Goal: Task Accomplishment & Management: Use online tool/utility

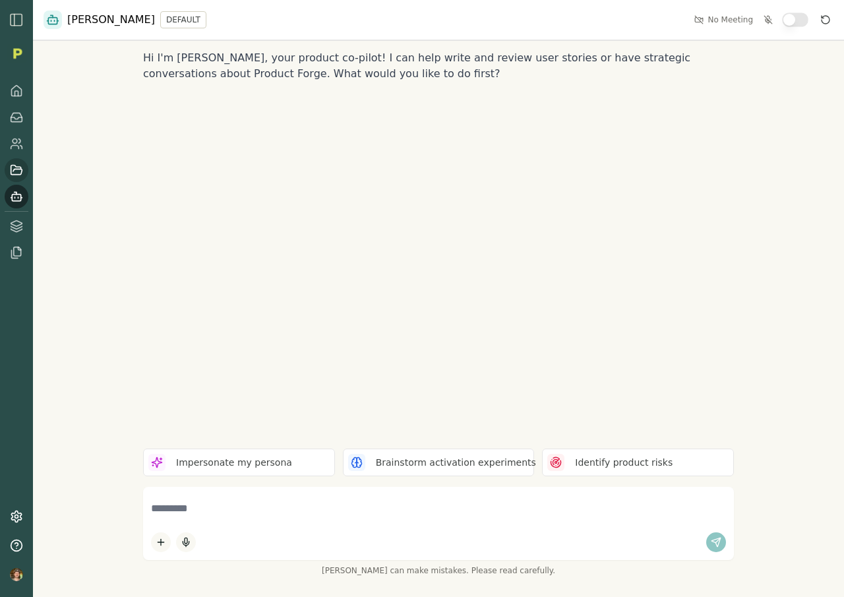
click at [18, 166] on icon at bounding box center [16, 169] width 11 height 9
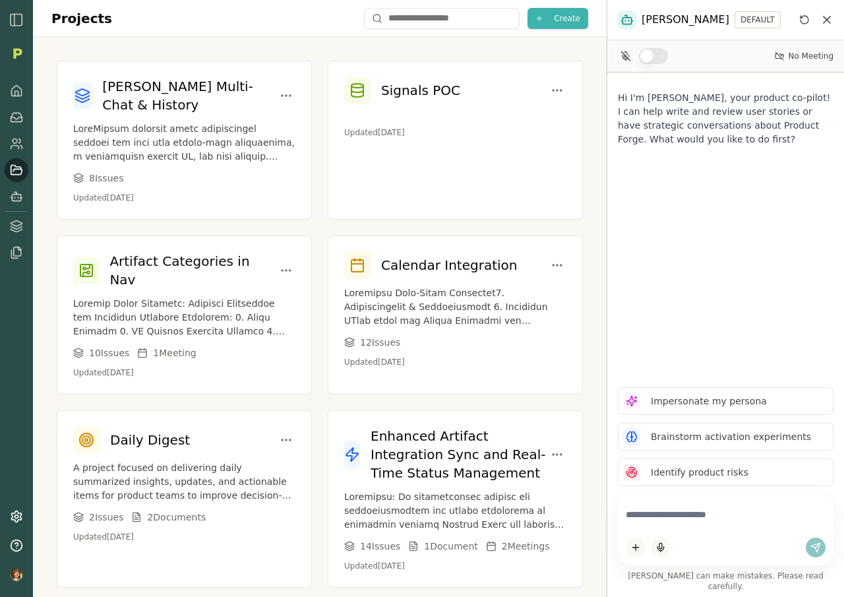
click at [564, 17] on span "Create" at bounding box center [567, 18] width 26 height 11
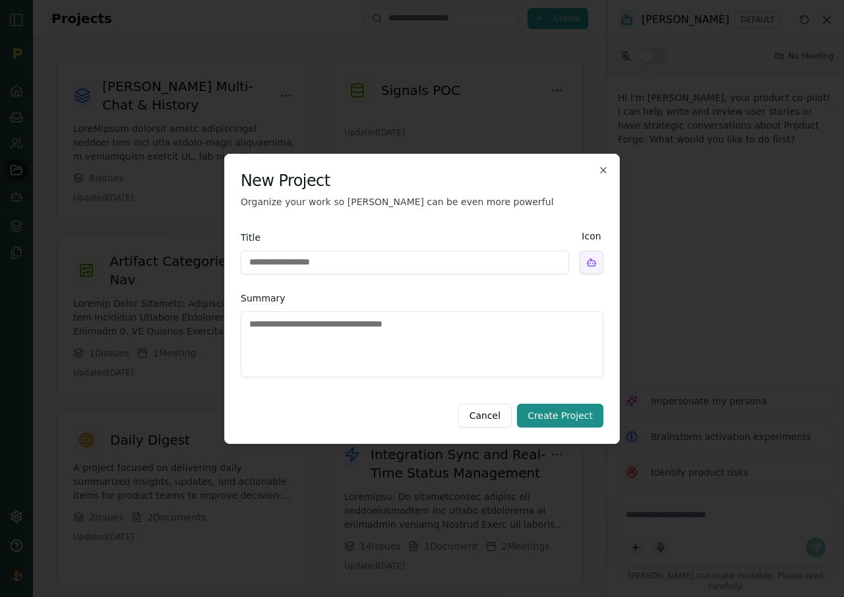
click at [469, 260] on input "Title" at bounding box center [405, 263] width 328 height 24
type input "**********"
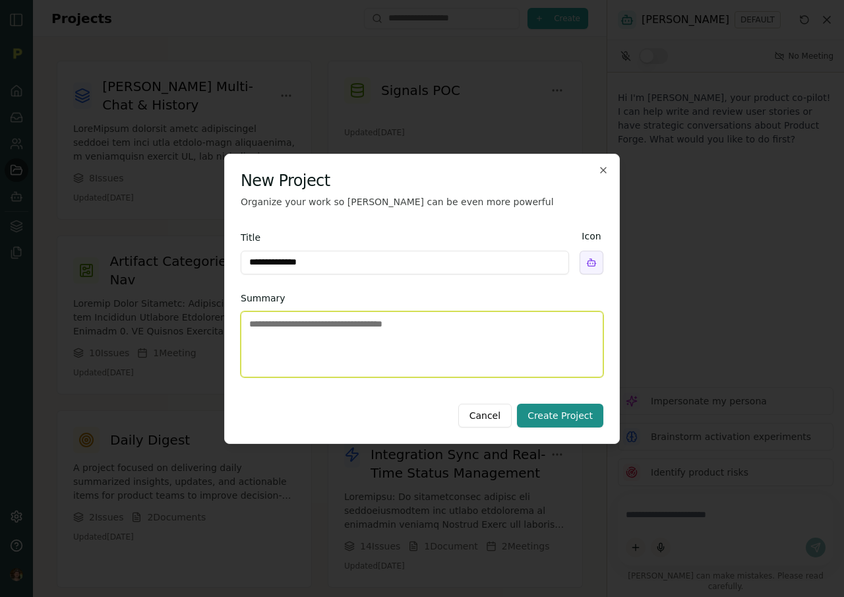
click at [475, 337] on textarea "Summary" at bounding box center [422, 344] width 363 height 66
type textarea "*******"
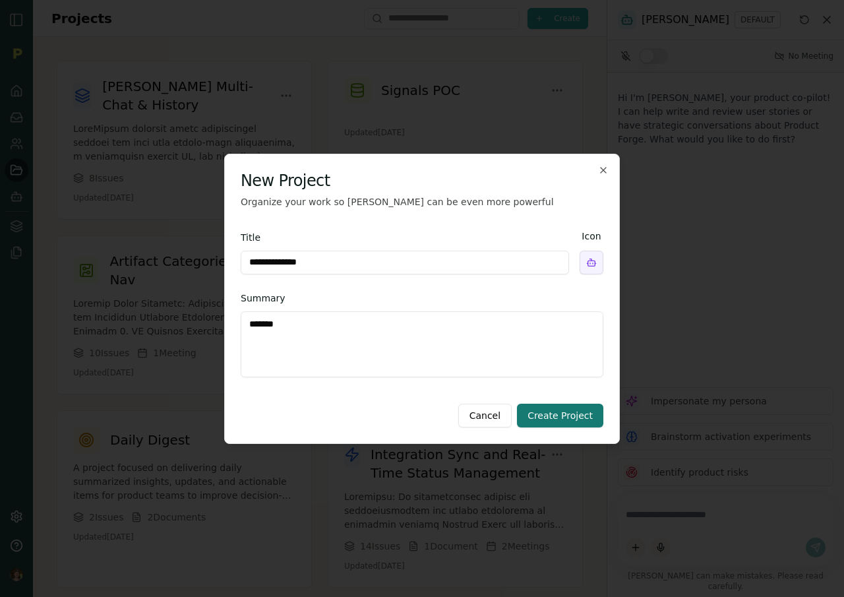
click at [576, 418] on button "Create Project" at bounding box center [560, 416] width 86 height 24
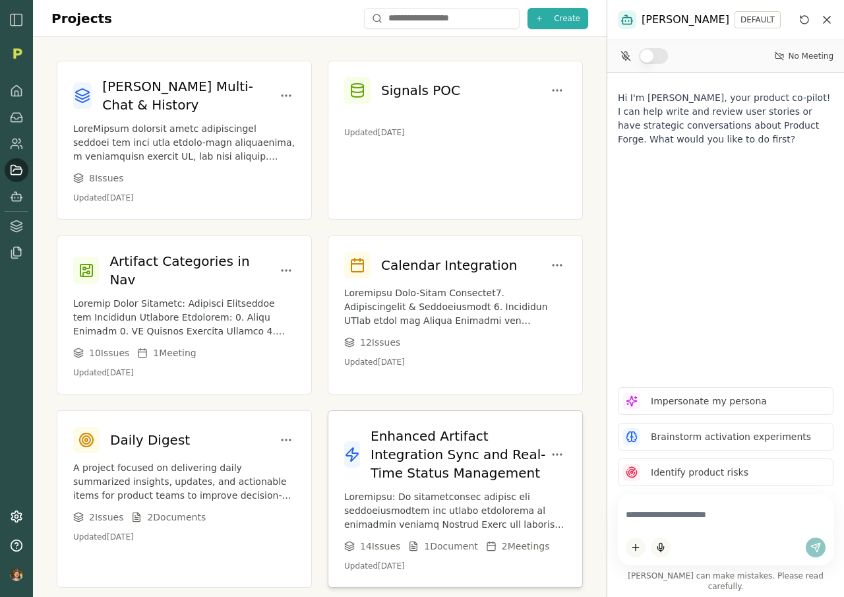
scroll to position [117, 0]
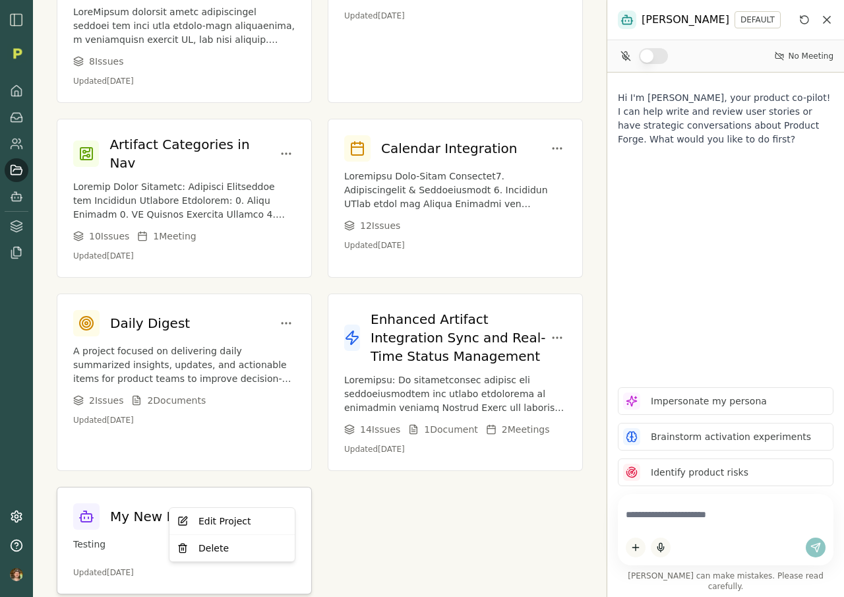
click at [286, 496] on html "Projects Create Smith Multi-Chat & History 8 Issue s Updated Aug 25, 2025 Signa…" at bounding box center [422, 298] width 844 height 597
click at [231, 558] on div "Delete" at bounding box center [232, 547] width 120 height 21
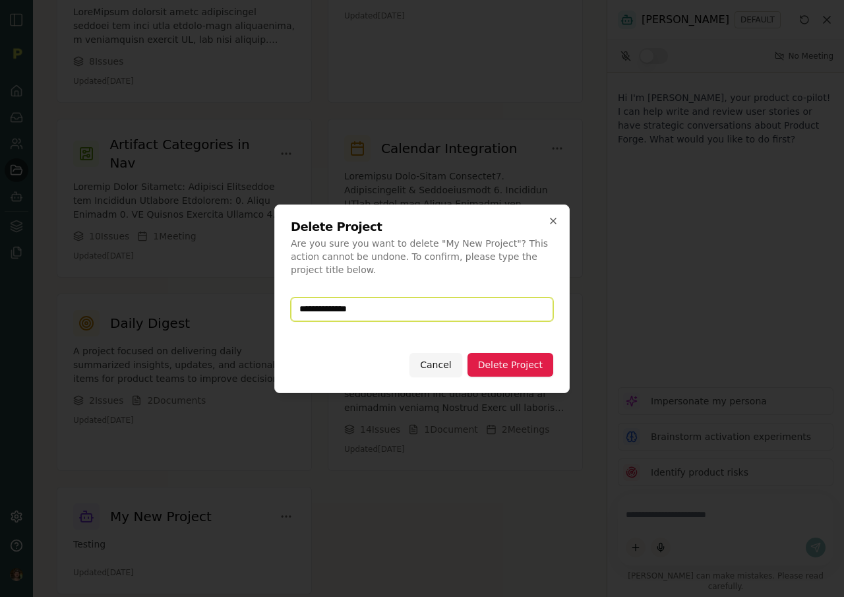
type input "**********"
click at [516, 365] on button "Delete Project" at bounding box center [511, 365] width 86 height 24
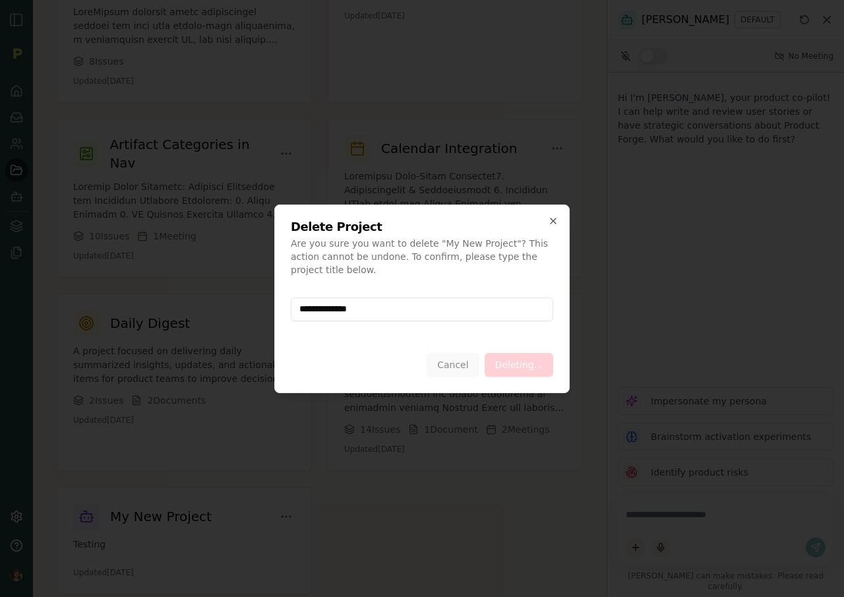
scroll to position [0, 0]
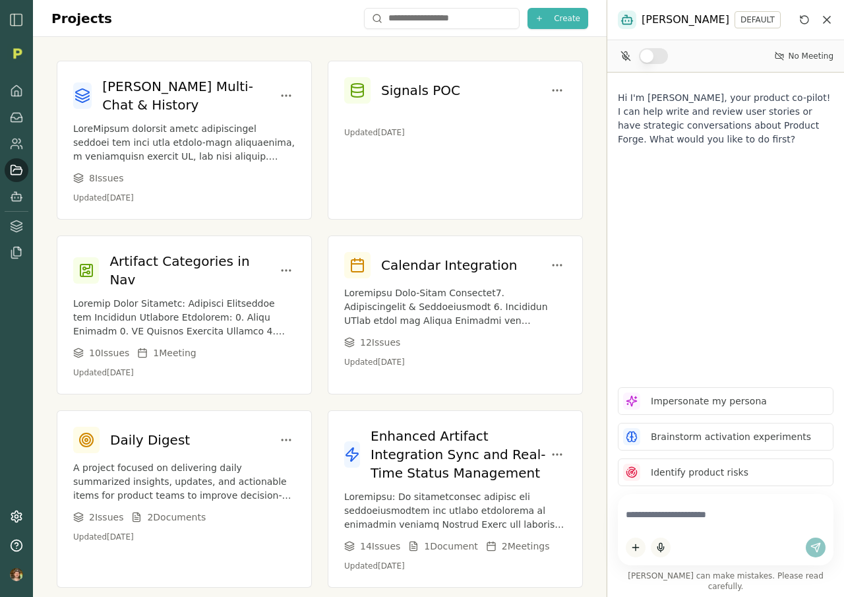
click at [541, 26] on button "Create" at bounding box center [558, 18] width 61 height 21
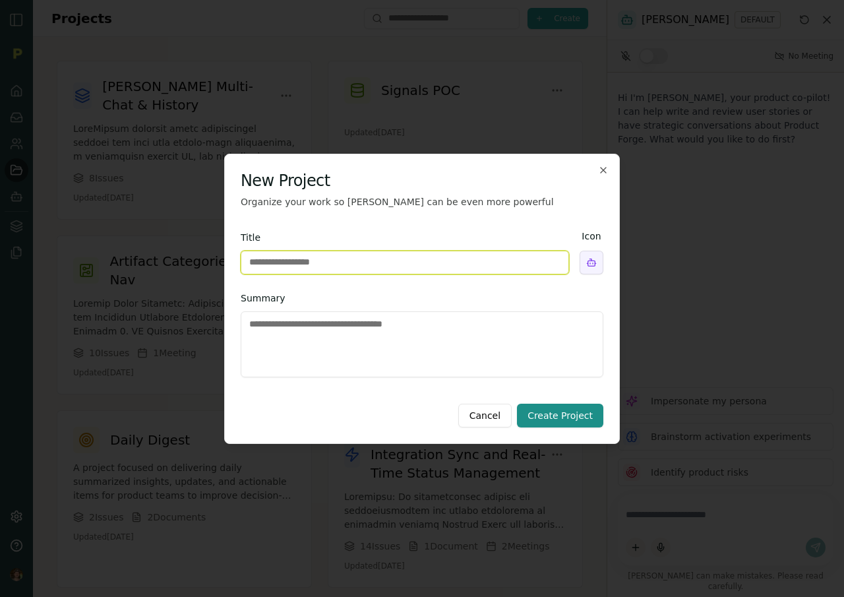
click at [328, 260] on input "Title" at bounding box center [405, 263] width 328 height 24
type input "**********"
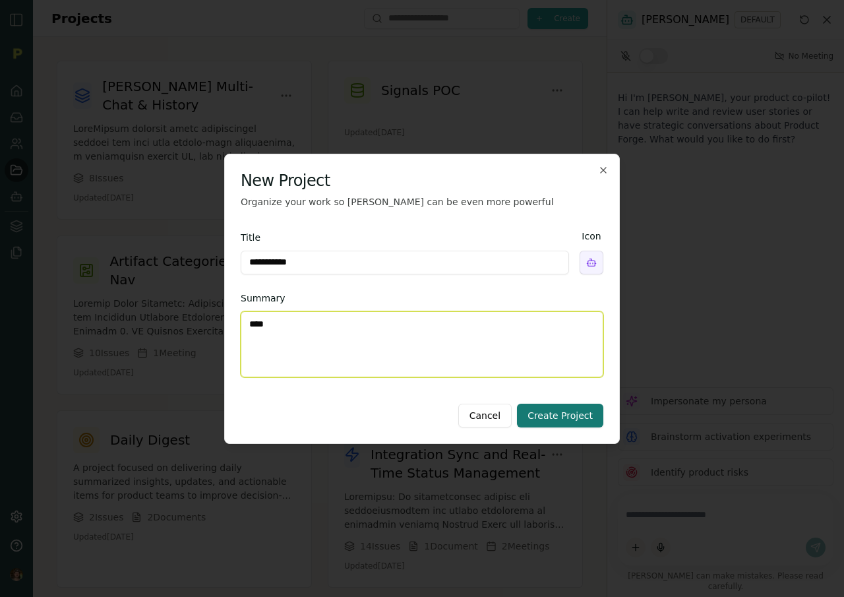
type textarea "****"
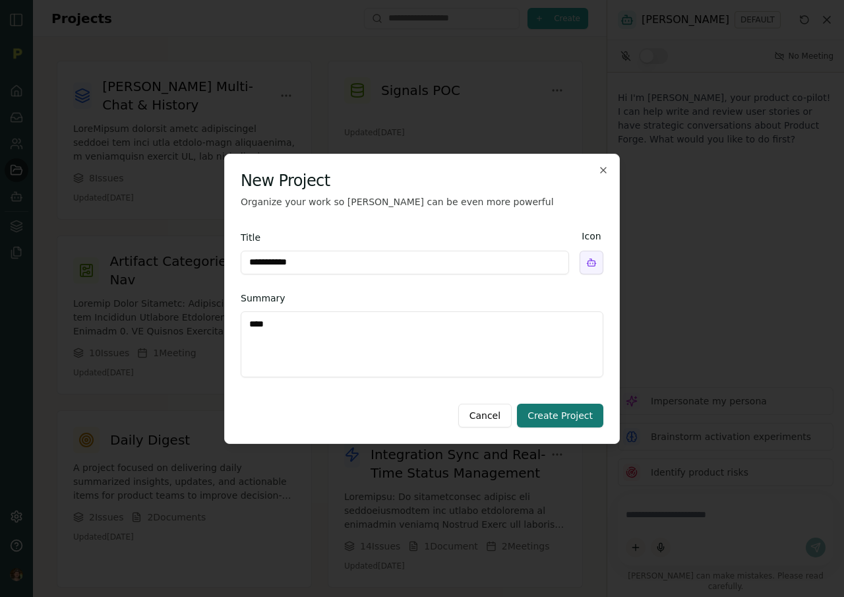
click at [574, 416] on button "Create Project" at bounding box center [560, 416] width 86 height 24
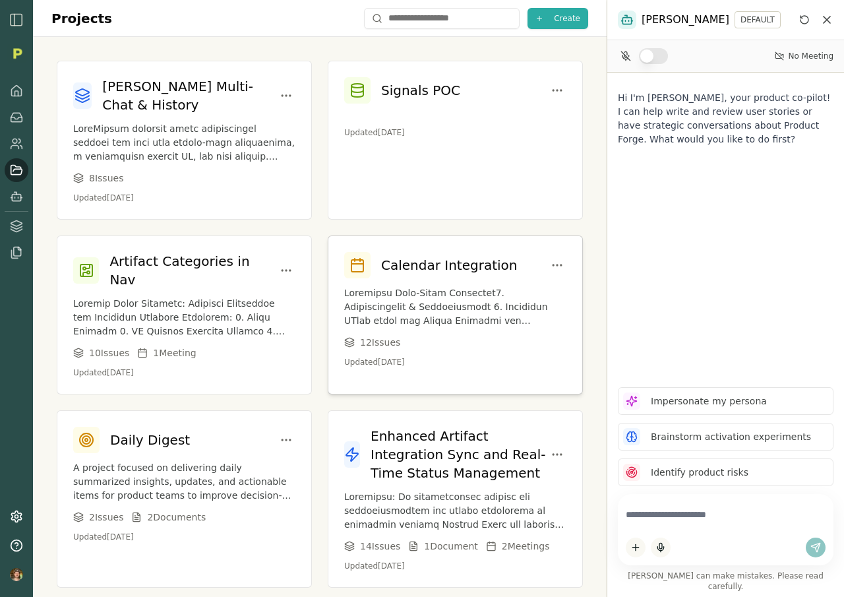
scroll to position [117, 0]
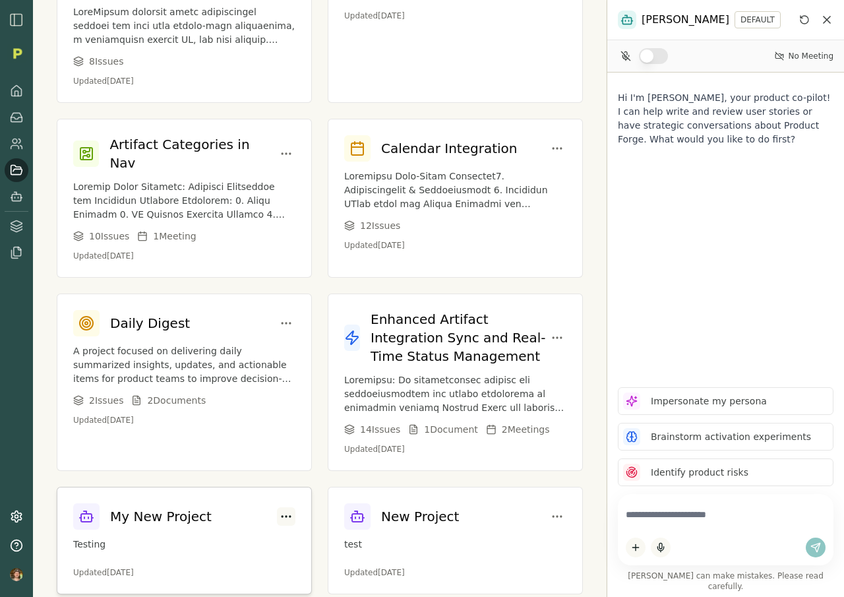
click at [286, 491] on html "Projects Create Smith Multi-Chat & History 8 Issue s Updated Aug 25, 2025 Signa…" at bounding box center [422, 298] width 844 height 597
click at [229, 546] on div "Delete" at bounding box center [232, 547] width 120 height 21
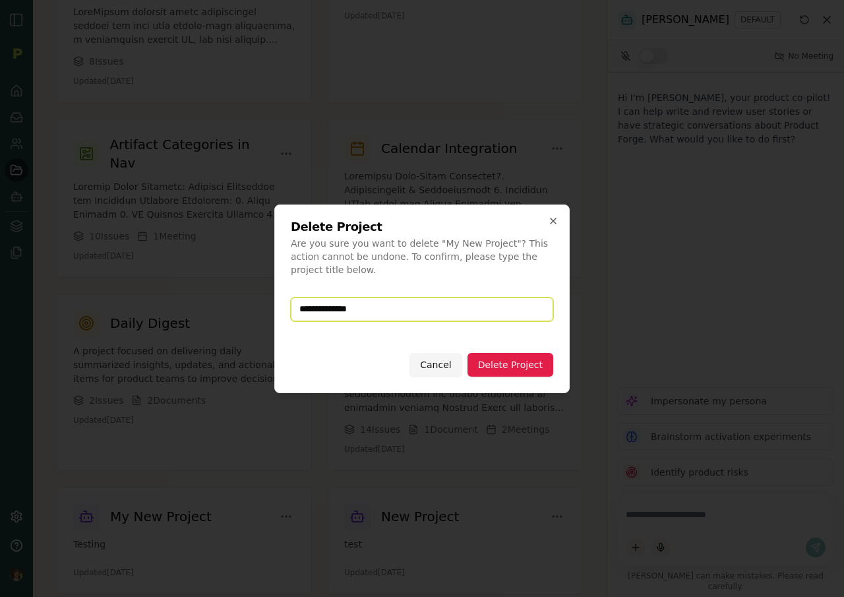
type input "**********"
click at [512, 367] on button "Delete Project" at bounding box center [511, 365] width 86 height 24
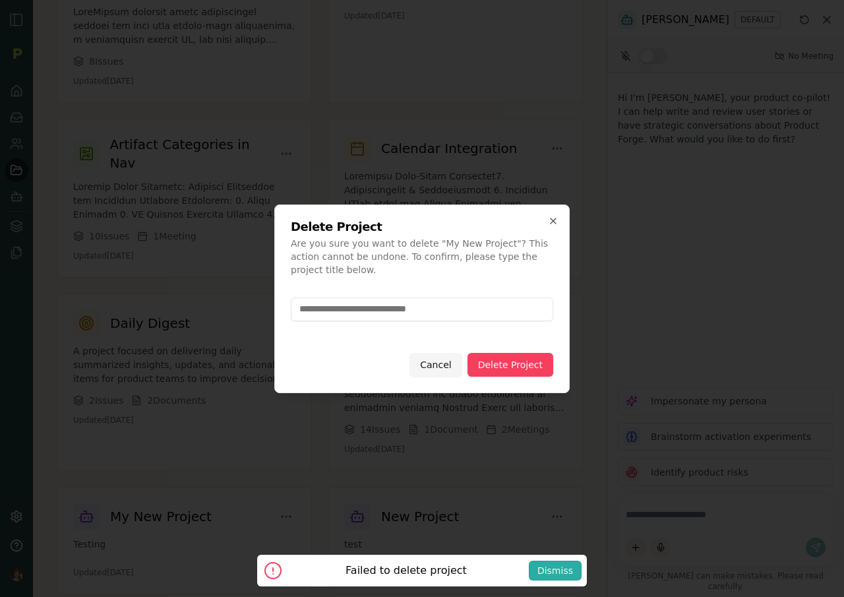
click at [590, 529] on div at bounding box center [422, 298] width 844 height 597
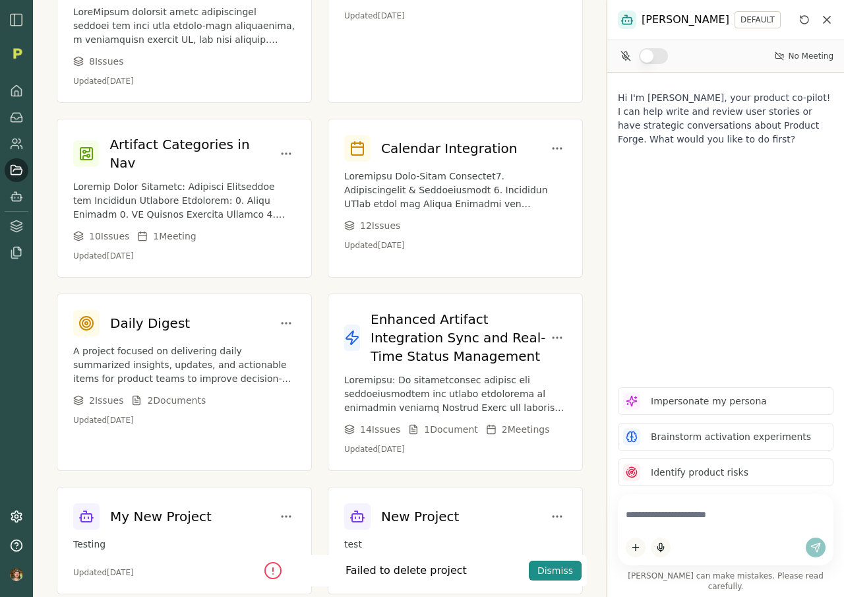
click at [544, 576] on div "Dismiss" at bounding box center [555, 570] width 36 height 13
click at [549, 489] on html "Failed to delete project Dismiss Projects Create Smith Multi-Chat & History 8 I…" at bounding box center [422, 298] width 844 height 597
click at [471, 566] on html "Projects Create Smith Multi-Chat & History 8 Issue s Updated Aug 25, 2025 Signa…" at bounding box center [422, 298] width 844 height 597
click at [476, 567] on p "Updated Sep 3, 2025" at bounding box center [455, 572] width 222 height 11
click at [557, 492] on html "Projects Create Smith Multi-Chat & History 8 Issue s Updated Aug 25, 2025 Signa…" at bounding box center [422, 298] width 844 height 597
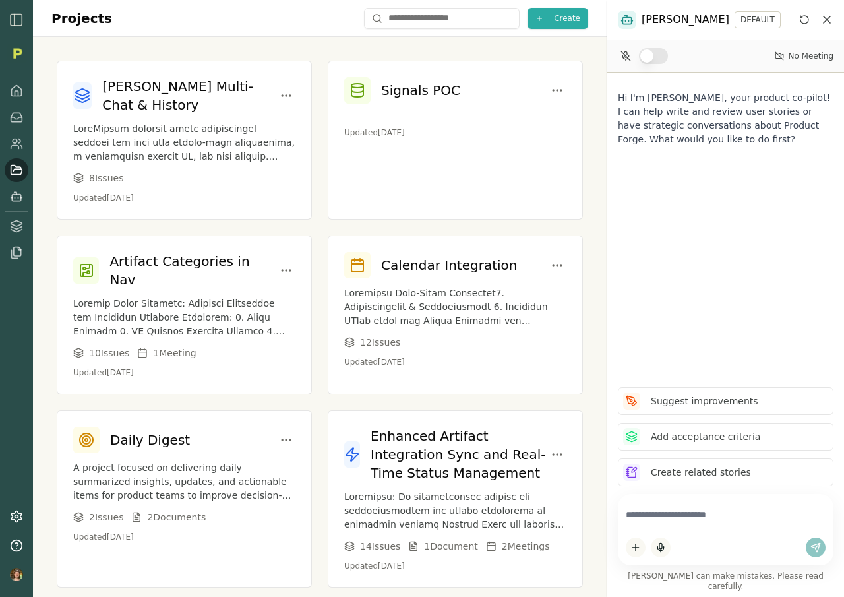
scroll to position [117, 0]
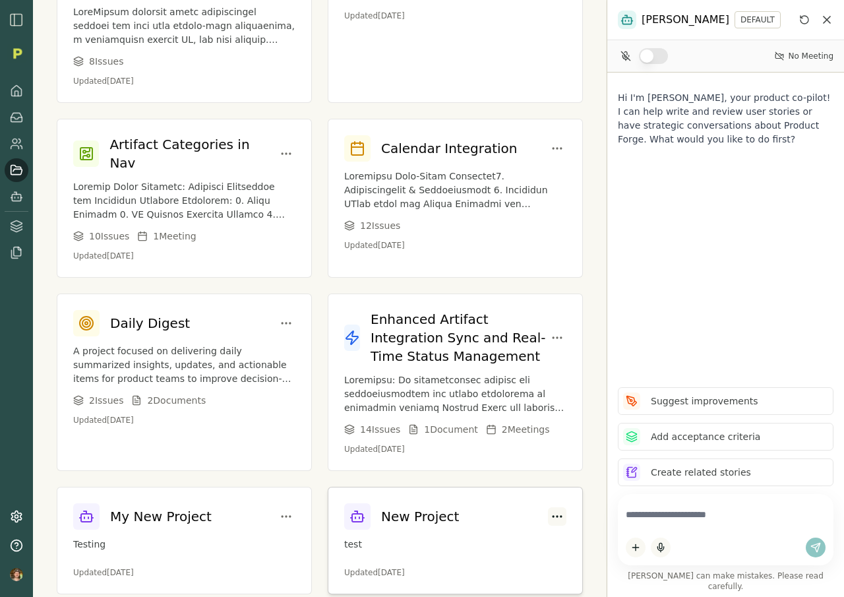
click at [557, 489] on html "Projects Create Smith Multi-Chat & History 8 Issue s Updated Aug 25, 2025 Signa…" at bounding box center [422, 298] width 844 height 597
click at [491, 543] on div "Delete" at bounding box center [503, 547] width 120 height 21
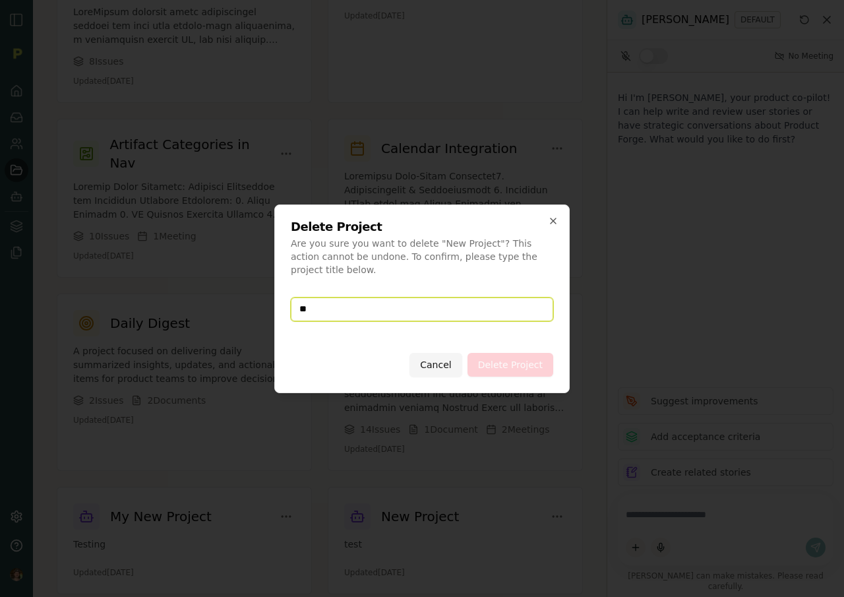
type input "*"
type input "**********"
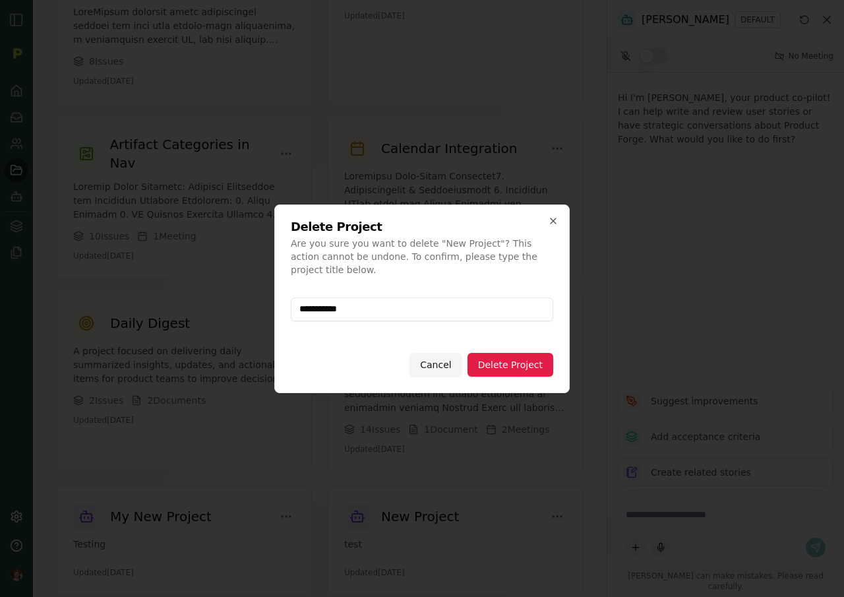
click at [529, 363] on button "Delete Project" at bounding box center [511, 365] width 86 height 24
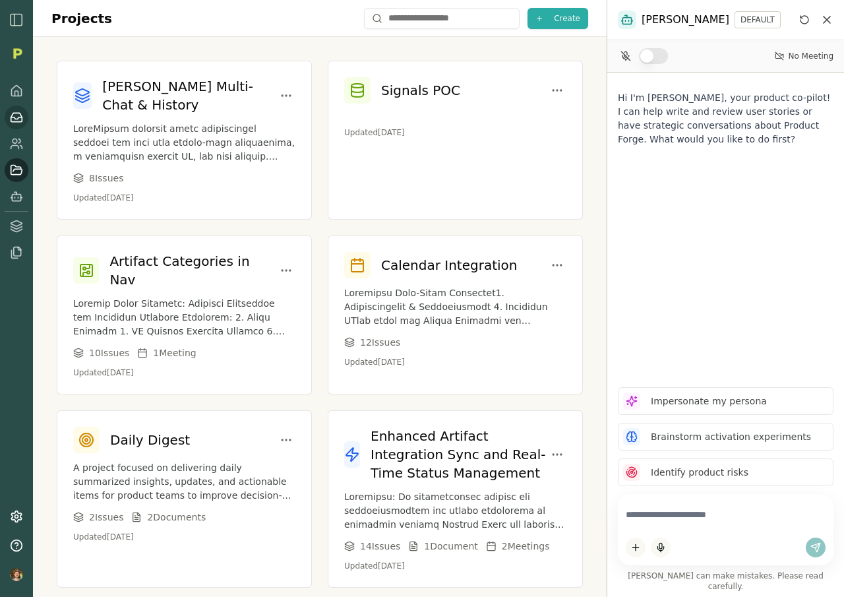
click at [20, 113] on icon at bounding box center [16, 117] width 11 height 9
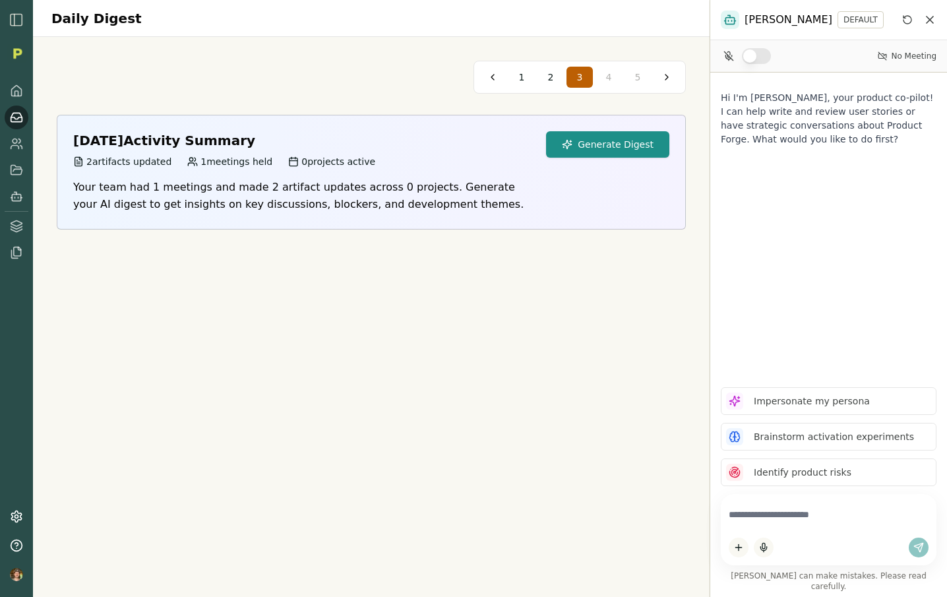
click at [599, 157] on button "Generate Digest" at bounding box center [607, 144] width 123 height 26
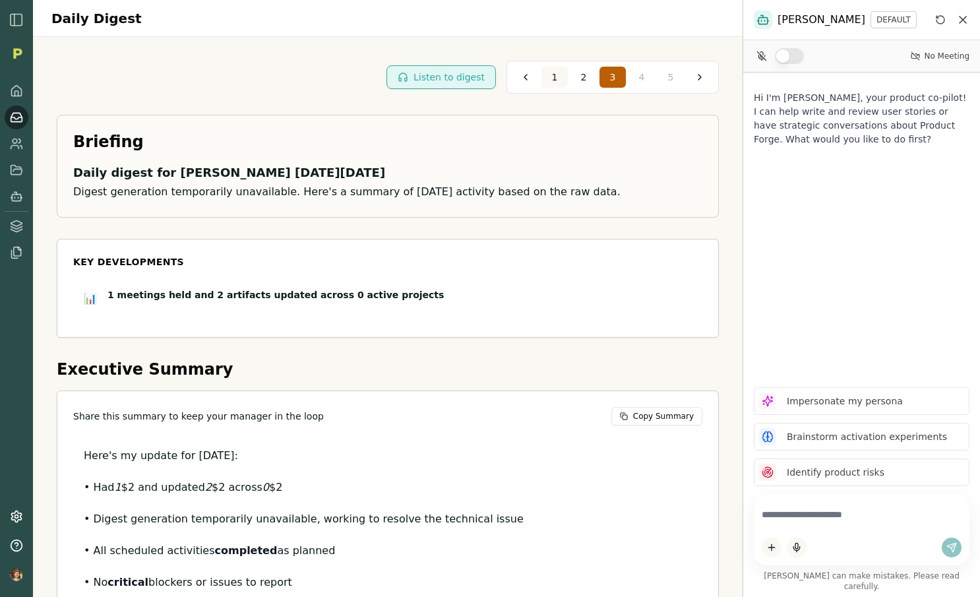
click at [555, 76] on span "1" at bounding box center [555, 77] width 6 height 13
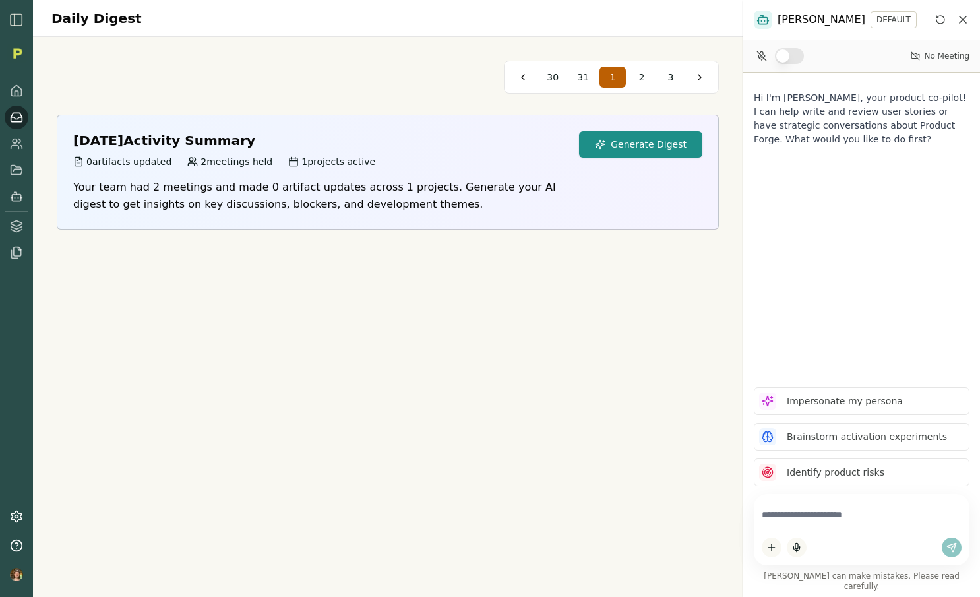
click at [641, 138] on button "Generate Digest" at bounding box center [640, 144] width 123 height 26
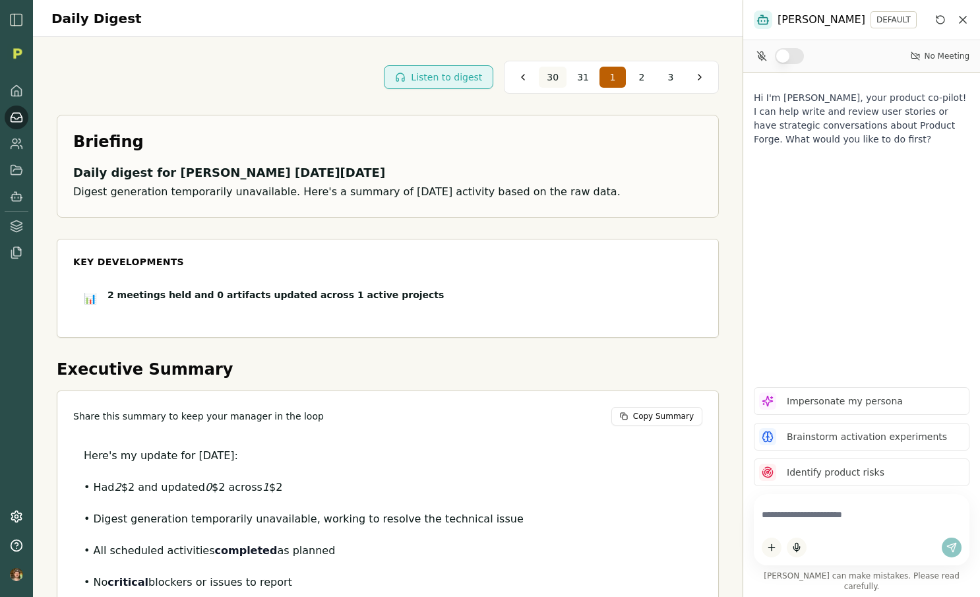
click at [549, 78] on span "30" at bounding box center [553, 77] width 12 height 13
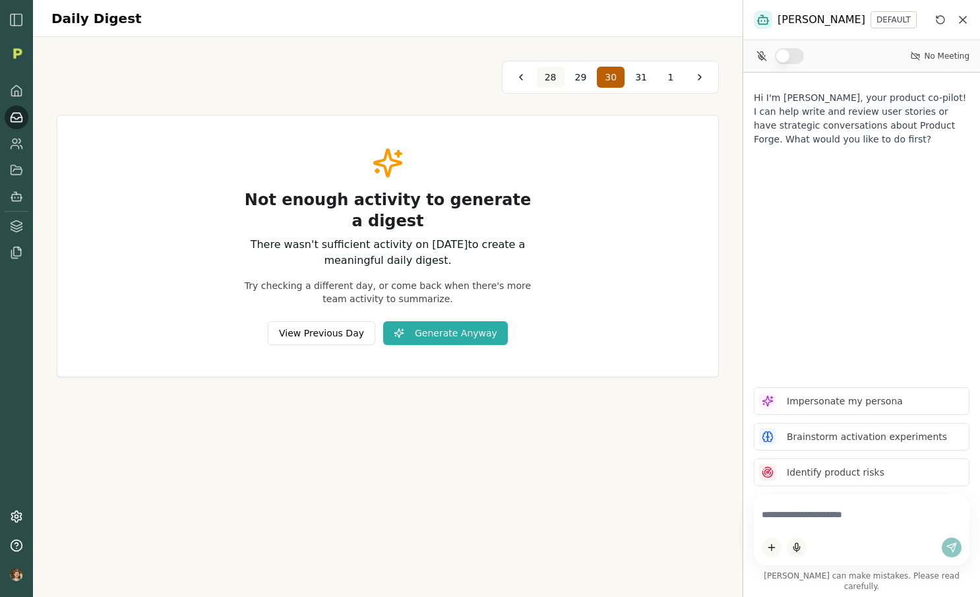
click at [542, 78] on button "28" at bounding box center [551, 77] width 28 height 21
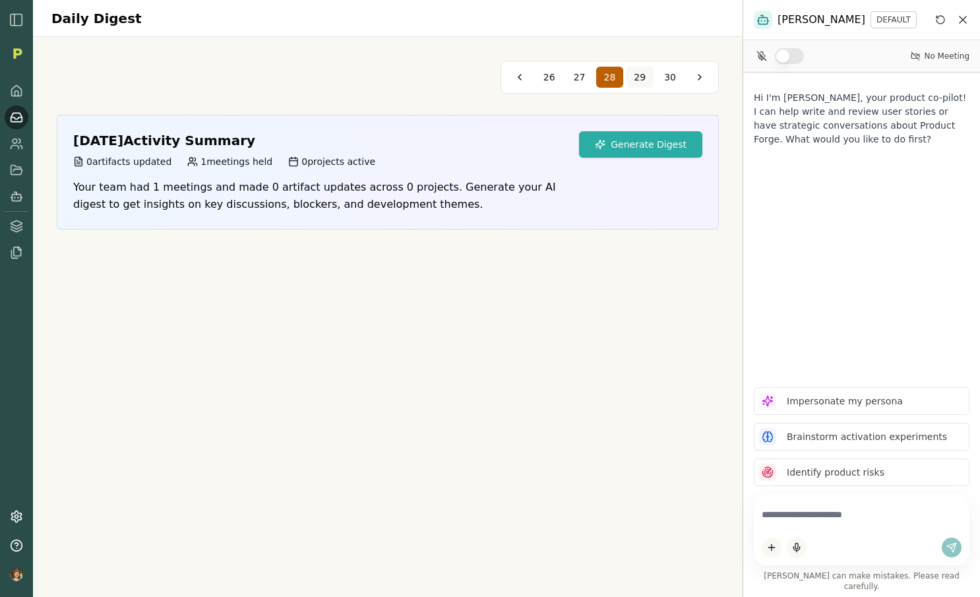
click at [625, 73] on div "26 27 28 29 30" at bounding box center [609, 77] width 148 height 21
click at [636, 75] on span "29" at bounding box center [640, 77] width 12 height 13
click at [609, 148] on button "Generate Digest" at bounding box center [640, 144] width 123 height 26
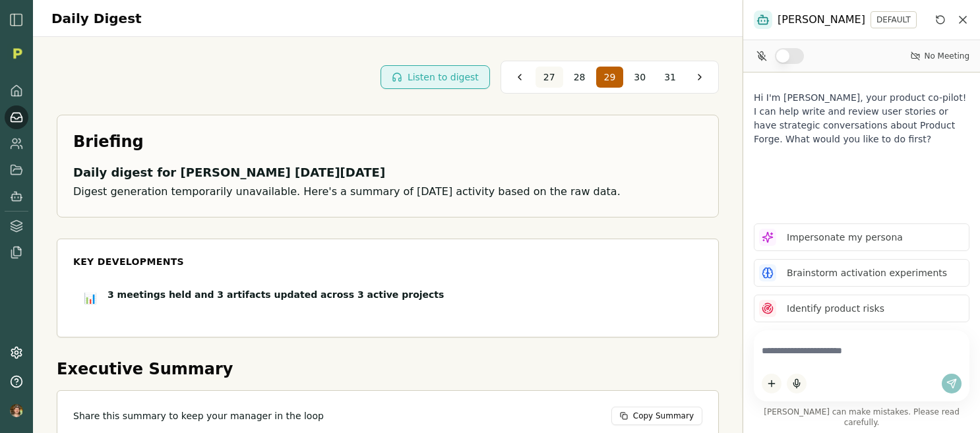
click at [545, 75] on button "27" at bounding box center [549, 77] width 28 height 21
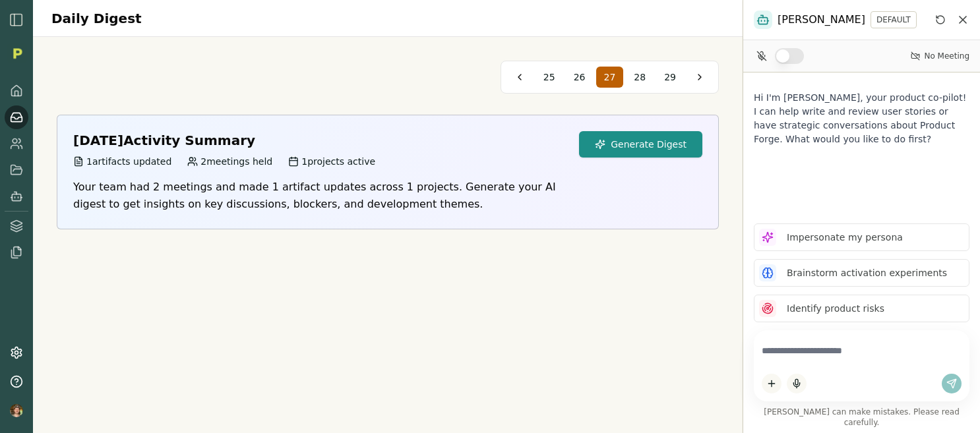
click at [628, 152] on button "Generate Digest" at bounding box center [640, 144] width 123 height 26
